Goal: Information Seeking & Learning: Learn about a topic

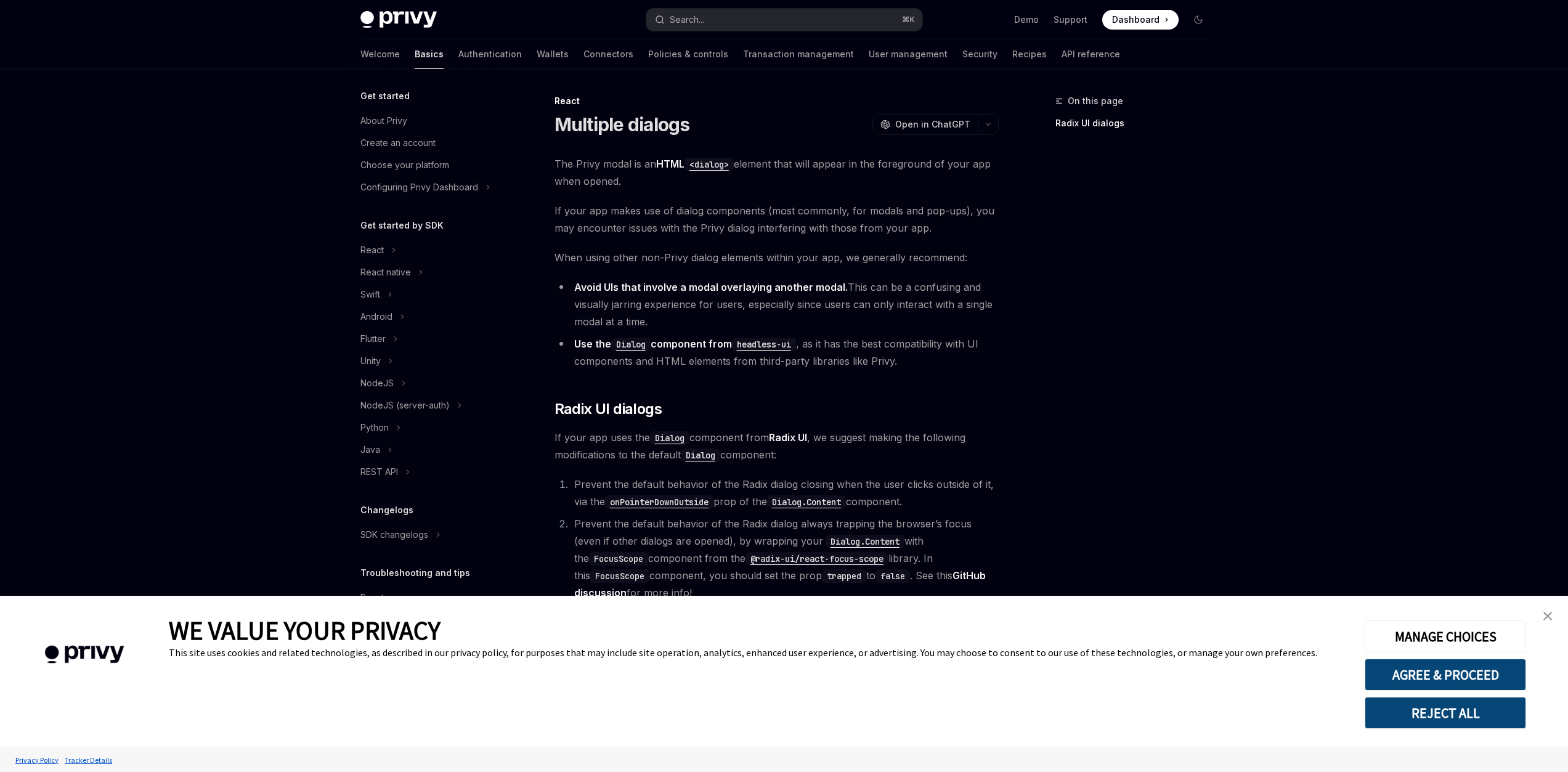
scroll to position [375, 0]
